Goal: Transaction & Acquisition: Purchase product/service

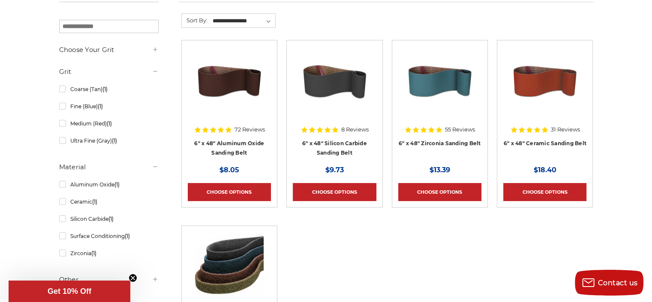
scroll to position [172, 0]
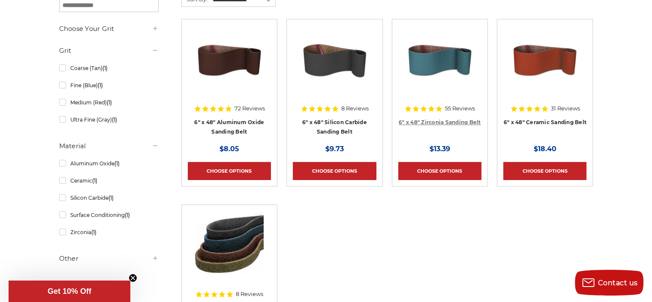
click at [436, 123] on link "6" x 48" Zirconia Sanding Belt" at bounding box center [440, 122] width 82 height 6
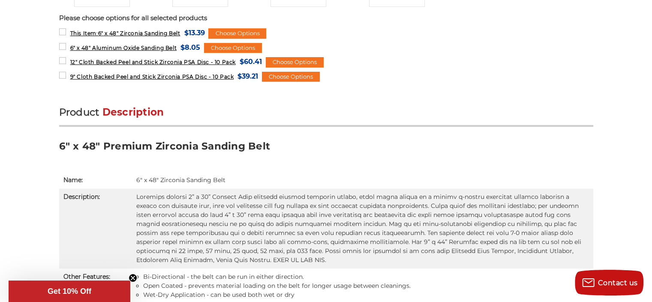
scroll to position [472, 0]
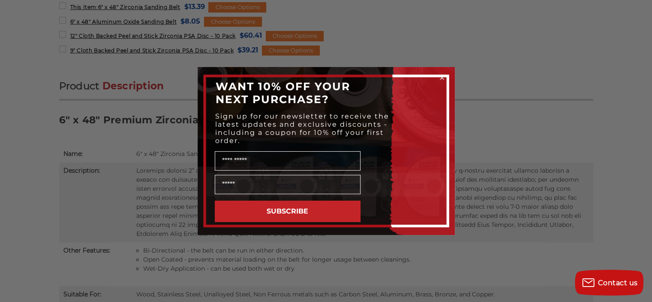
click at [441, 76] on icon "Close dialog" at bounding box center [441, 77] width 3 height 3
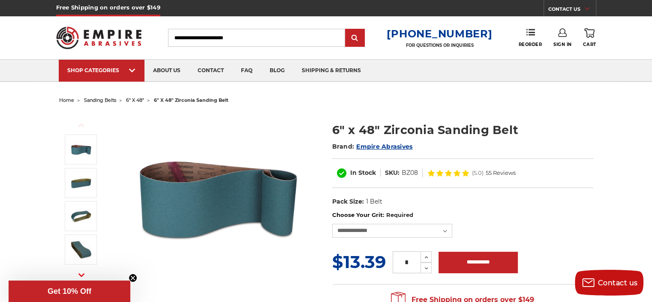
scroll to position [129, 0]
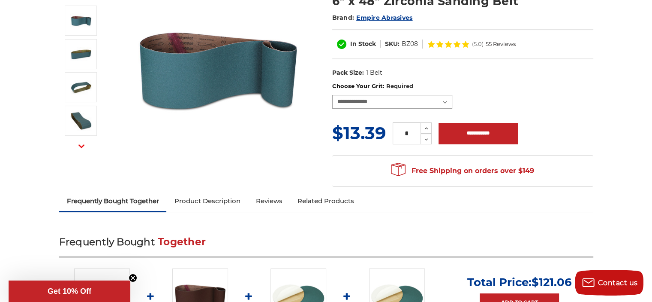
click at [451, 97] on select "**********" at bounding box center [392, 102] width 120 height 14
select select "****"
click at [332, 95] on select "**********" at bounding box center [392, 102] width 120 height 14
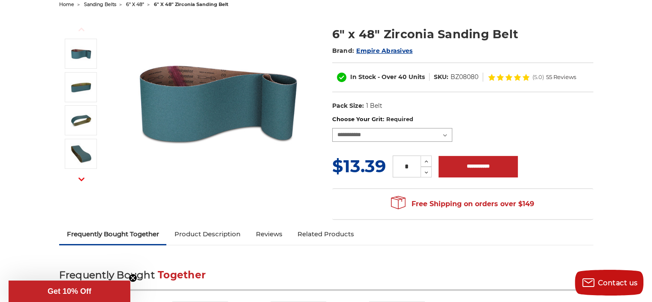
scroll to position [43, 0]
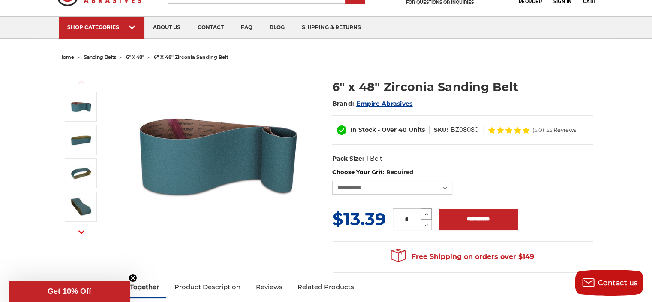
click at [423, 213] on icon at bounding box center [426, 214] width 6 height 8
click at [427, 225] on icon at bounding box center [426, 225] width 6 height 8
type input "*"
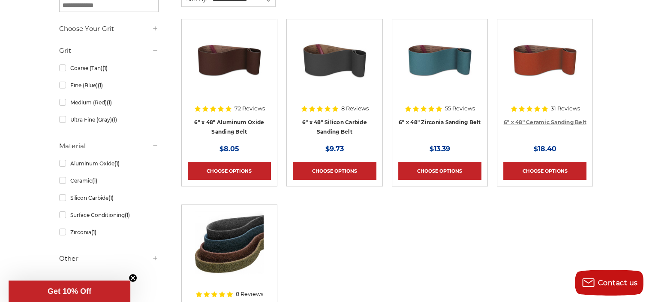
click at [552, 120] on link "6" x 48" Ceramic Sanding Belt" at bounding box center [545, 122] width 83 height 6
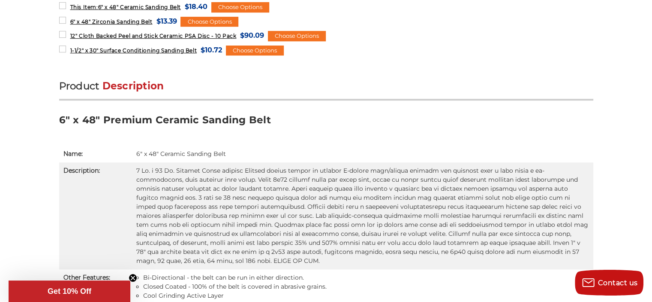
scroll to position [515, 0]
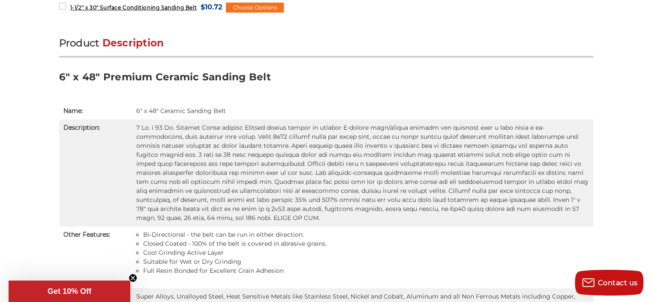
drag, startPoint x: 415, startPoint y: 67, endPoint x: 386, endPoint y: 78, distance: 31.6
click at [386, 78] on h3 "6" x 48" Premium Ceramic Sanding Belt" at bounding box center [326, 79] width 534 height 19
